Goal: Transaction & Acquisition: Purchase product/service

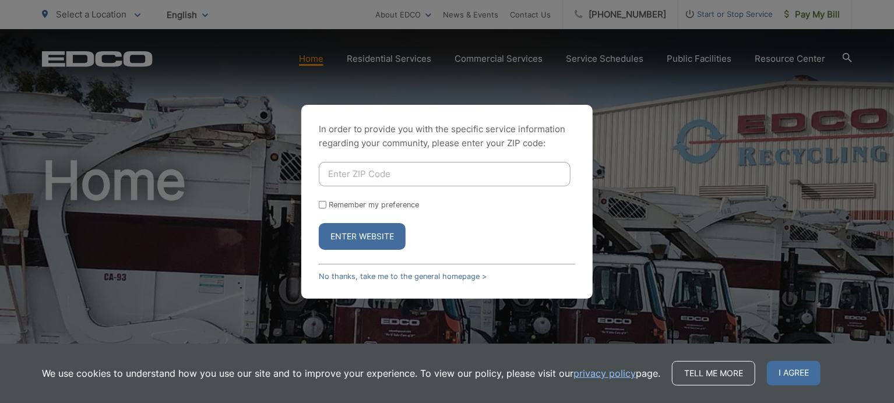
click at [401, 171] on input "Enter ZIP Code" at bounding box center [445, 174] width 252 height 24
type input "92083"
click at [395, 235] on button "Enter Website" at bounding box center [362, 236] width 87 height 27
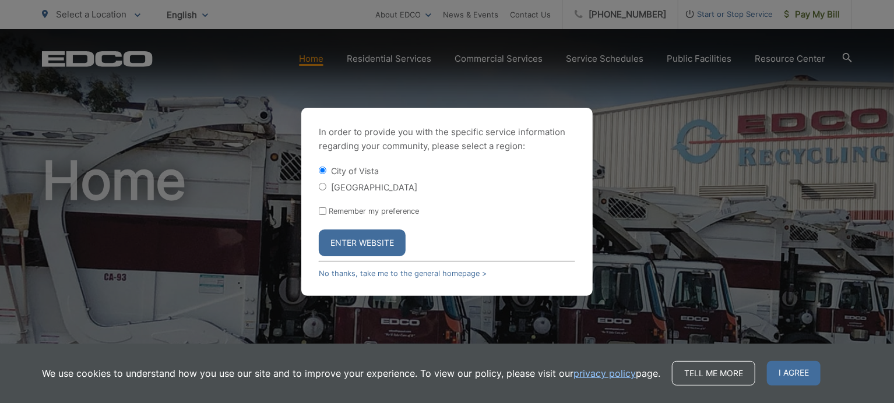
click at [387, 239] on button "Enter Website" at bounding box center [362, 243] width 87 height 27
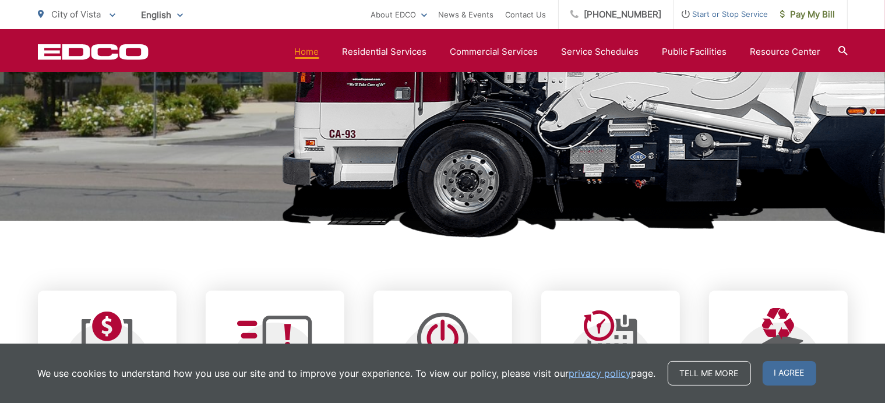
scroll to position [291, 0]
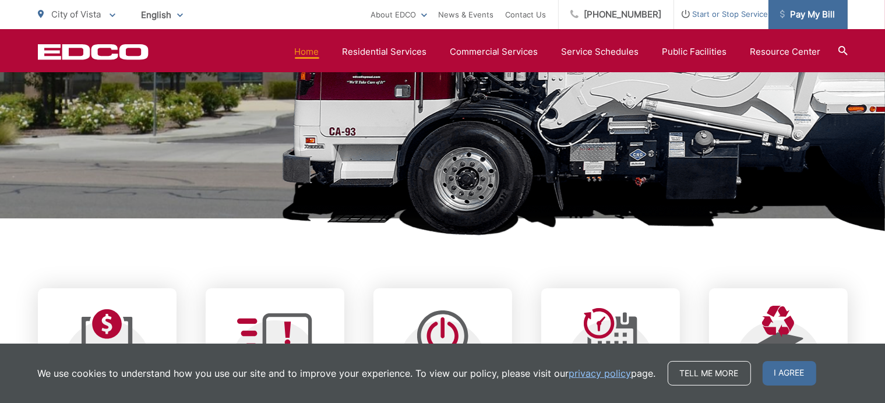
click at [791, 10] on span "Pay My Bill" at bounding box center [808, 15] width 55 height 14
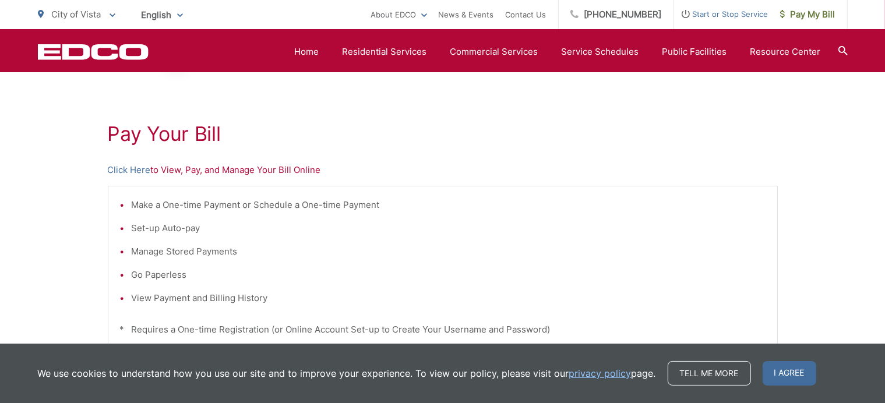
scroll to position [175, 0]
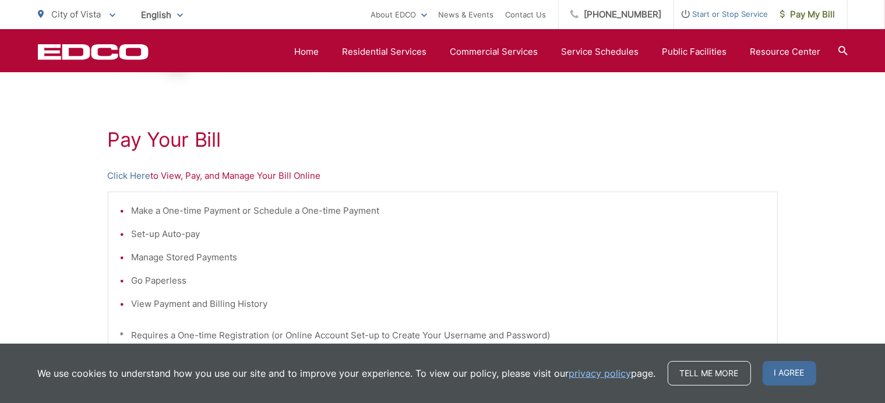
click at [107, 174] on div "Pay Your Bill Click Here to View, Pay, and Manage Your Bill Online Make a One-t…" at bounding box center [442, 319] width 885 height 523
click at [124, 173] on link "Click Here" at bounding box center [129, 176] width 43 height 14
